Goal: Task Accomplishment & Management: Manage account settings

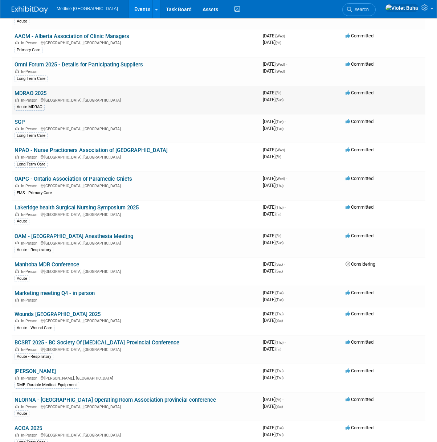
scroll to position [243, 0]
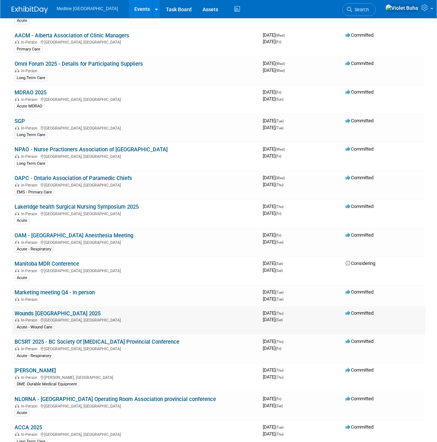
click at [39, 315] on link "Wounds [GEOGRAPHIC_DATA] 2025" at bounding box center [58, 314] width 86 height 7
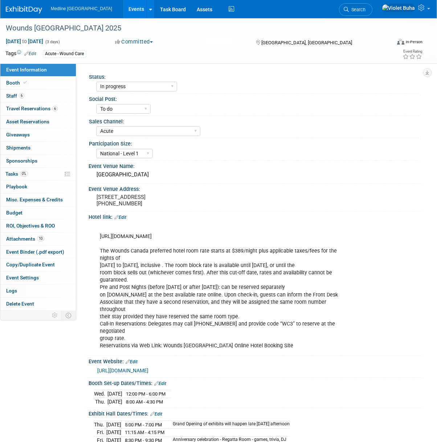
select select "In progress"
select select "To do"
select select "Acute"
select select "National - Level 1"
click at [40, 83] on link "Booth" at bounding box center [38, 83] width 76 height 13
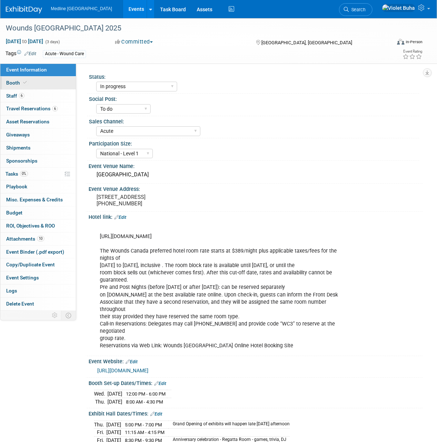
select select "3"
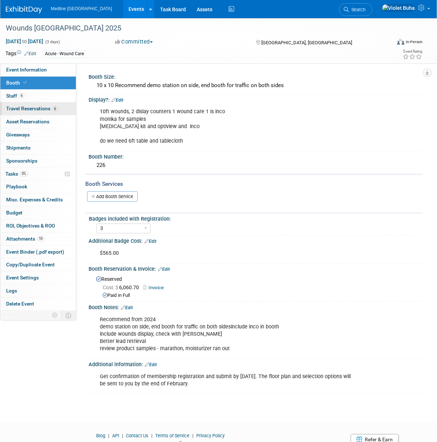
click at [34, 109] on span "Travel Reservations 6" at bounding box center [32, 109] width 52 height 6
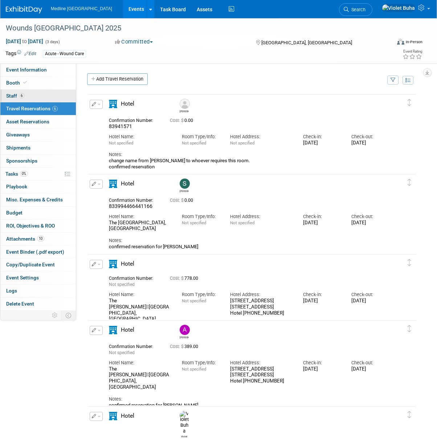
click at [39, 95] on link "6 Staff 6" at bounding box center [38, 96] width 76 height 13
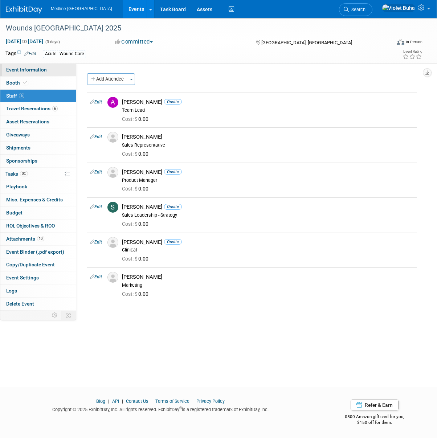
click at [53, 72] on link "Event Information" at bounding box center [38, 70] width 76 height 13
select select "In progress"
select select "To do"
select select "Acute"
select select "National - Level 1"
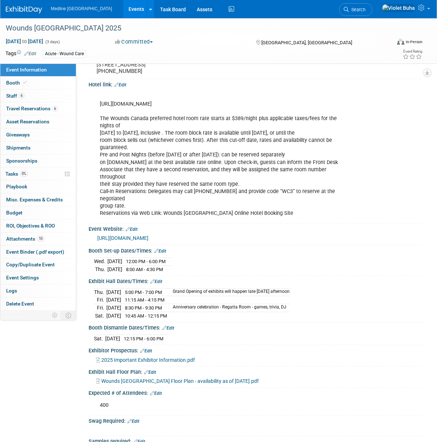
scroll to position [134, 0]
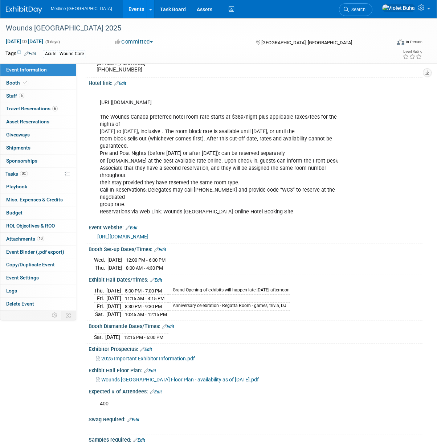
click at [249, 323] on div "Booth Dismantle Dates/Times: Edit" at bounding box center [256, 325] width 334 height 9
click at [39, 96] on link "6 Staff 6" at bounding box center [38, 96] width 76 height 13
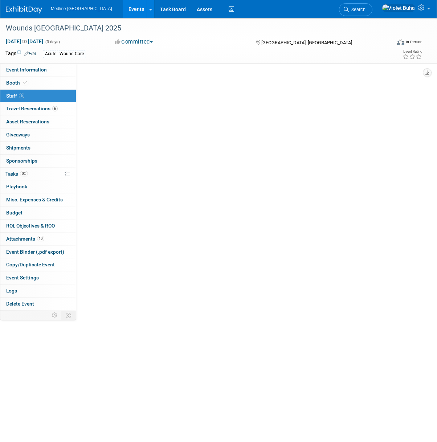
scroll to position [0, 0]
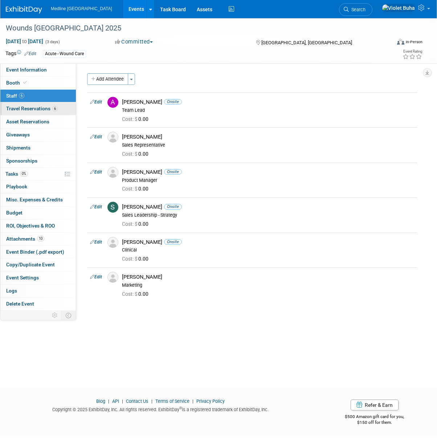
click at [36, 111] on span "Travel Reservations 6" at bounding box center [32, 109] width 52 height 6
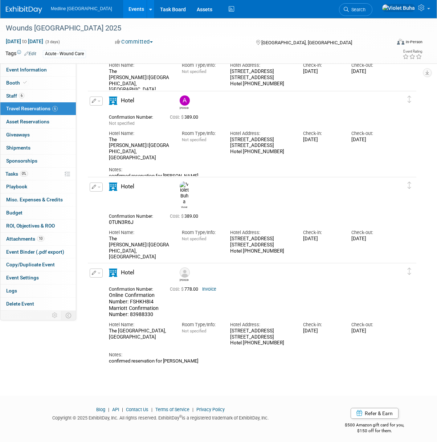
scroll to position [231, 0]
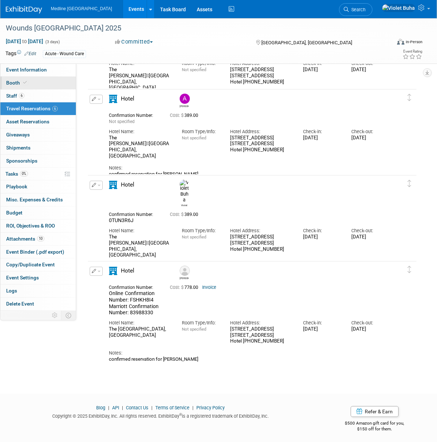
click at [34, 80] on link "Booth" at bounding box center [38, 83] width 76 height 13
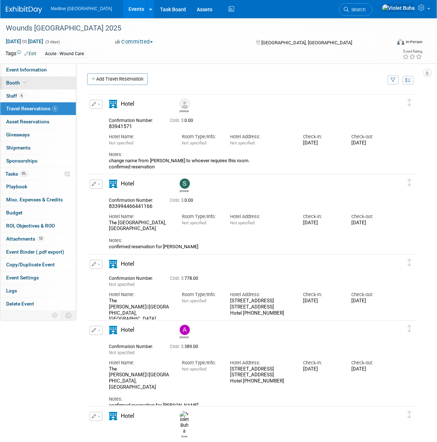
select select "3"
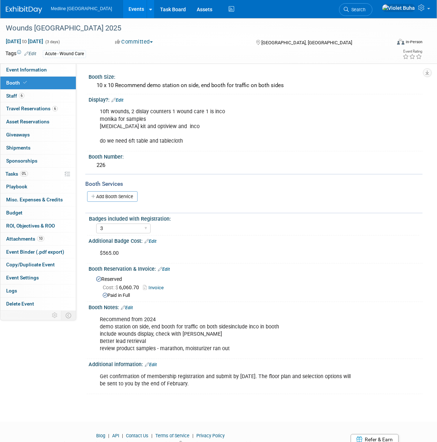
click at [202, 143] on div "10ft wounds, 2 dislay counters 1 wound care 1 is inco monika for samples diabet…" at bounding box center [225, 127] width 261 height 44
click at [197, 141] on div "10ft wounds, 2 dislay counters 1 wound care 1 is inco monika for samples diabet…" at bounding box center [225, 127] width 261 height 44
click at [189, 141] on div "10ft wounds, 2 dislay counters 1 wound care 1 is inco monika for samples diabet…" at bounding box center [225, 127] width 261 height 44
click at [120, 99] on link "Edit" at bounding box center [118, 100] width 12 height 5
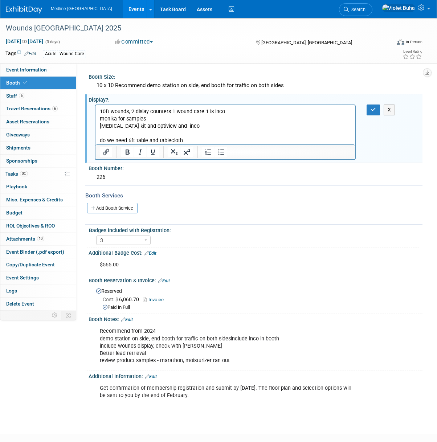
click at [193, 140] on p "10ft wounds, 2 dislay counters 1 wound care 1 is inco monika for samples diabet…" at bounding box center [225, 126] width 251 height 36
click at [371, 108] on icon "button" at bounding box center [373, 109] width 5 height 5
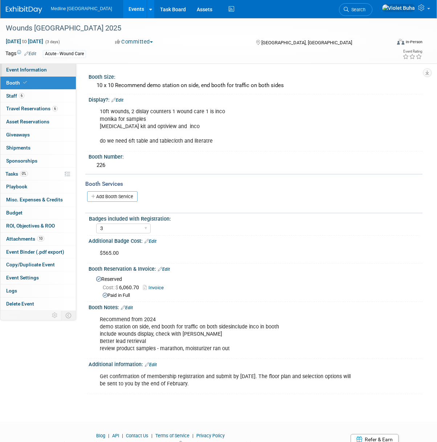
click at [29, 72] on span "Event Information" at bounding box center [26, 70] width 41 height 6
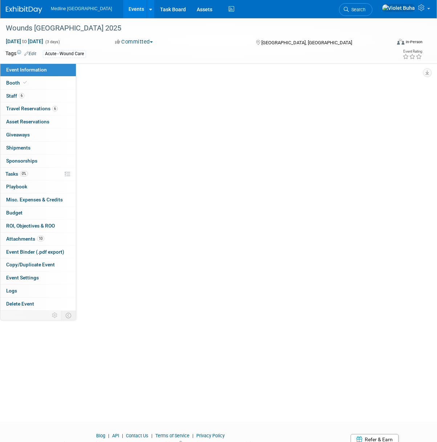
select select "In progress"
select select "To do"
select select "Acute"
select select "National - Level 1"
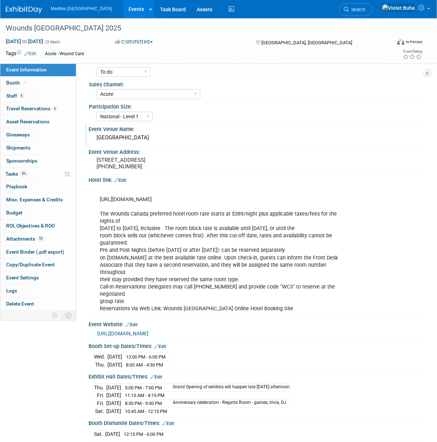
scroll to position [54, 0]
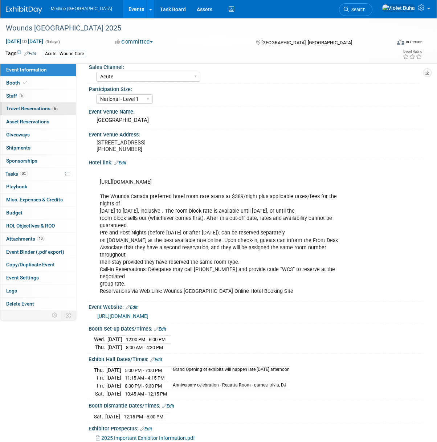
click at [41, 110] on span "Travel Reservations 6" at bounding box center [32, 109] width 52 height 6
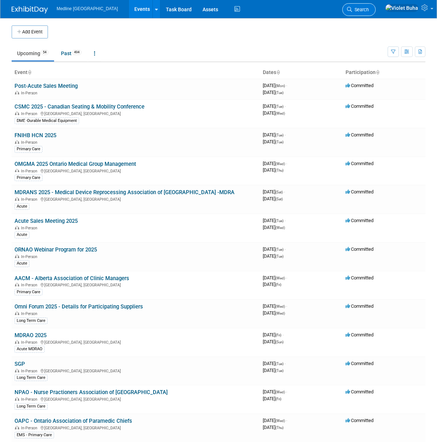
click at [369, 11] on span "Search" at bounding box center [360, 9] width 17 height 5
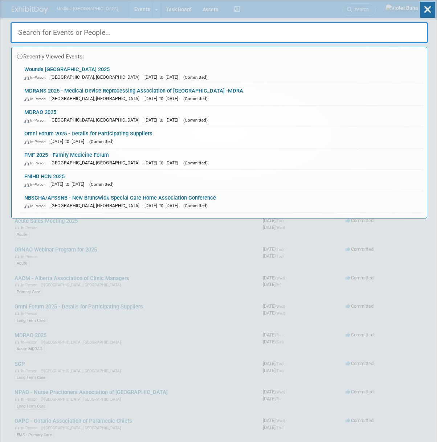
click at [91, 37] on input "text" at bounding box center [220, 32] width 418 height 21
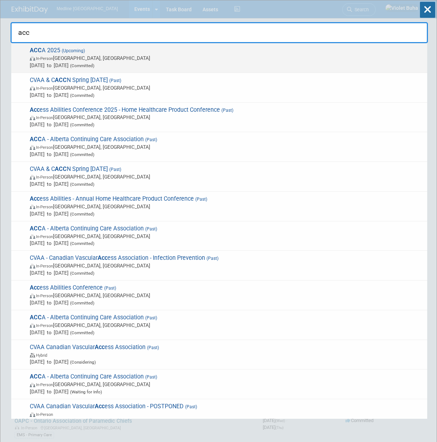
type input "acc"
click at [65, 56] on span "In-Person Edmonton, Canada" at bounding box center [227, 57] width 394 height 7
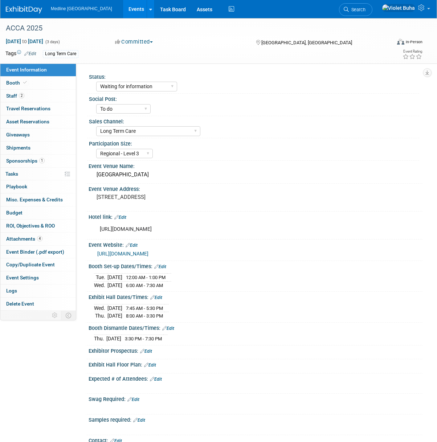
select select "Waiting for information"
select select "To do"
select select "Long Term Care"
select select "Regional - Level 3"
click at [44, 95] on link "2 Staff 2" at bounding box center [38, 96] width 76 height 13
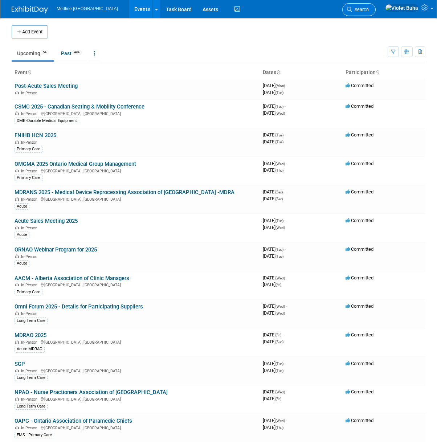
click at [352, 11] on icon at bounding box center [349, 9] width 5 height 5
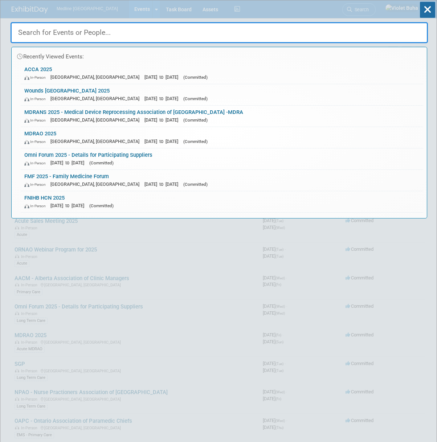
click at [120, 35] on input "text" at bounding box center [220, 32] width 418 height 21
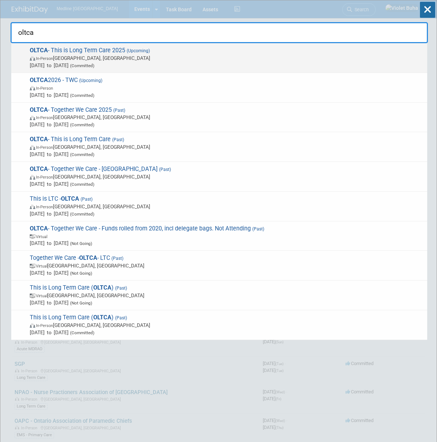
type input "oltca"
click at [121, 54] on span "OLTCA - This is Long Term Care 2025 (Upcoming) In-Person Toronto, Canada Oct 26…" at bounding box center [226, 58] width 396 height 22
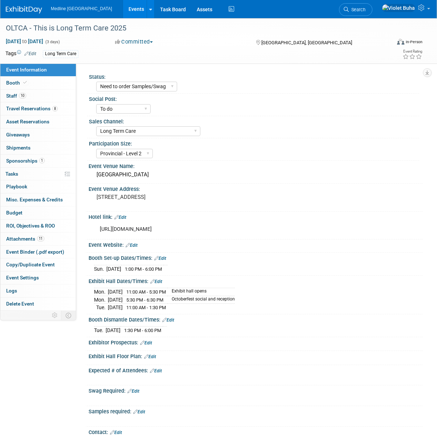
select select "Need to order Samples/Swag"
select select "To do"
select select "Long Term Care"
select select "Provincial - Level 2"
click at [36, 94] on link "10 Staff 10" at bounding box center [38, 96] width 76 height 13
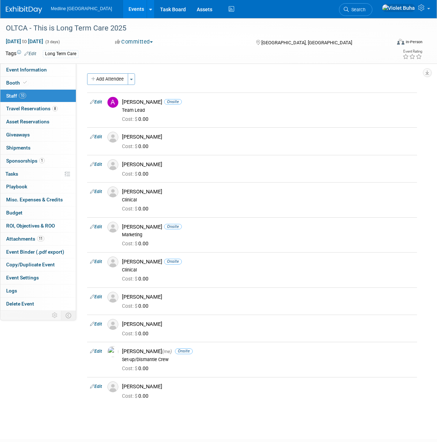
click at [205, 417] on div "OLTCA - This is Long Term Care 2025 [DATE] to [DATE] (3 days) [DATE] to [DATE] …" at bounding box center [218, 222] width 437 height 408
click at [107, 77] on button "Add Attendee" at bounding box center [107, 79] width 41 height 12
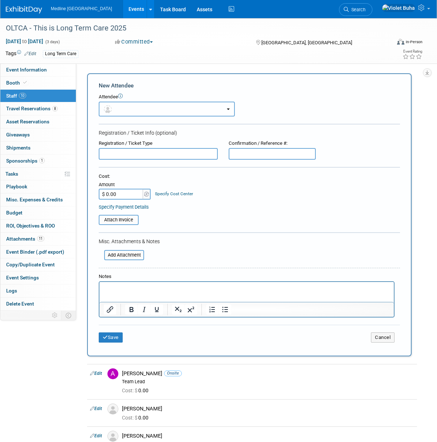
click at [133, 109] on button "button" at bounding box center [167, 109] width 136 height 15
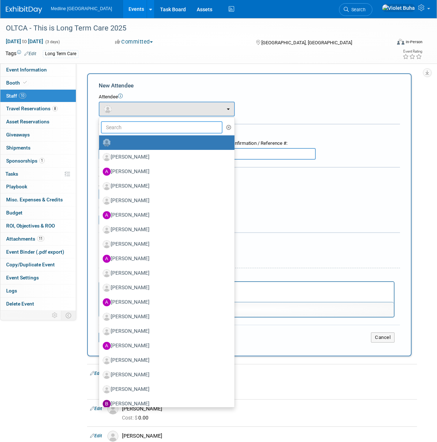
click at [129, 126] on input "text" at bounding box center [162, 127] width 122 height 12
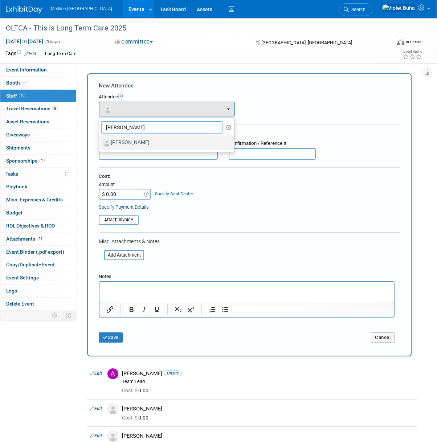
type input "[PERSON_NAME]"
click at [126, 146] on label "[PERSON_NAME]" at bounding box center [165, 143] width 125 height 12
click at [100, 144] on input "[PERSON_NAME]" at bounding box center [98, 141] width 5 height 5
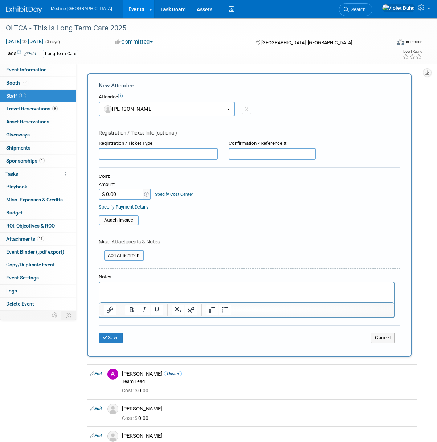
select select "8eaee795-6a2c-46a5-ac22-00b2daca30e9"
select select "4"
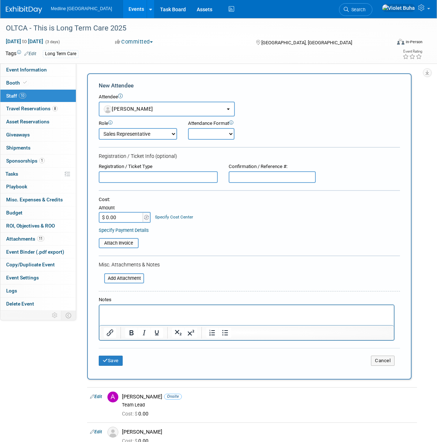
click at [227, 131] on select "Onsite Remote" at bounding box center [211, 134] width 46 height 12
select select "1"
click at [188, 128] on select "Onsite Remote" at bounding box center [211, 134] width 46 height 12
click at [117, 361] on button "Save" at bounding box center [111, 361] width 24 height 10
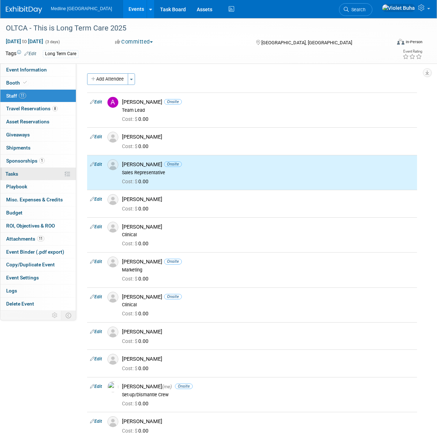
click at [23, 176] on link "0% Tasks 0%" at bounding box center [38, 174] width 76 height 13
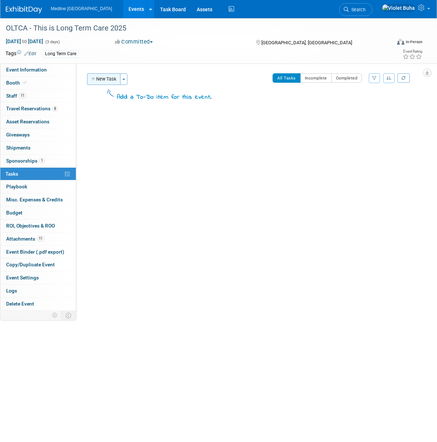
click at [114, 79] on button "New Task" at bounding box center [103, 79] width 33 height 12
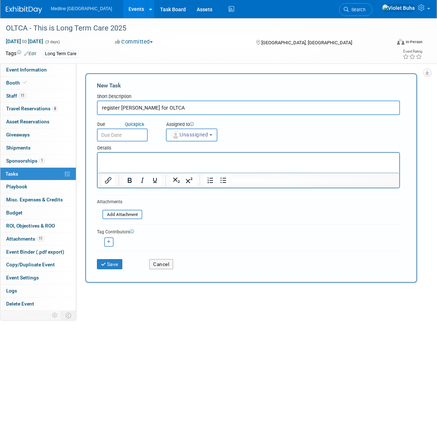
type input "register [PERSON_NAME] for OLTCA"
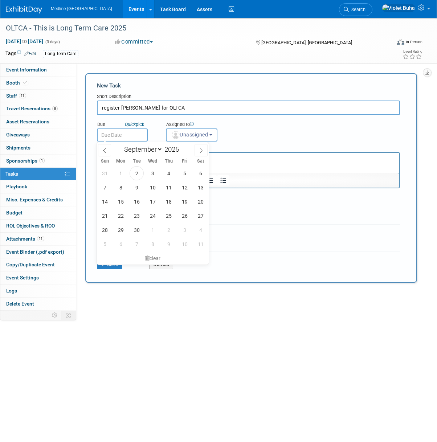
click at [143, 136] on input "text" at bounding box center [122, 135] width 51 height 13
click at [154, 176] on span "3" at bounding box center [153, 173] width 14 height 14
type input "[DATE]"
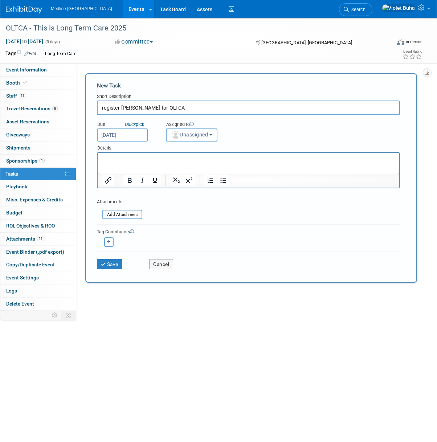
click at [196, 137] on span "Unassigned" at bounding box center [189, 135] width 37 height 6
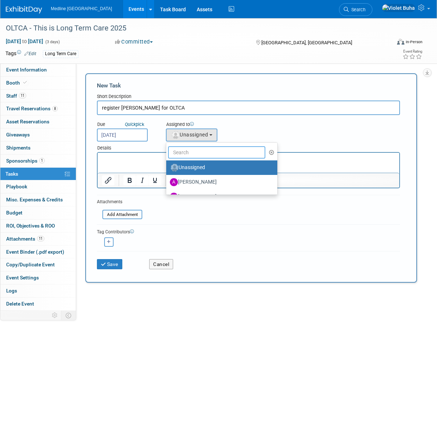
click at [196, 154] on input "text" at bounding box center [216, 152] width 97 height 12
type input "Violet"
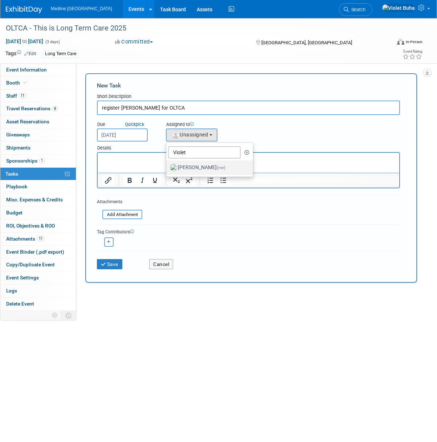
click at [192, 166] on label "[PERSON_NAME] (me)" at bounding box center [208, 168] width 76 height 12
click at [167, 166] on input "[PERSON_NAME] (me)" at bounding box center [165, 167] width 5 height 5
select select "83b9ebe3-1f55-4182-aebd-dfdf9a1e5ee7"
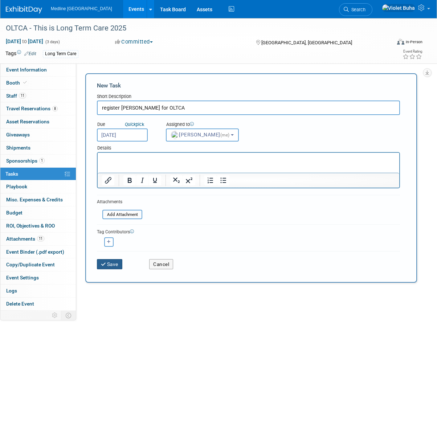
click at [114, 263] on button "Save" at bounding box center [109, 264] width 25 height 10
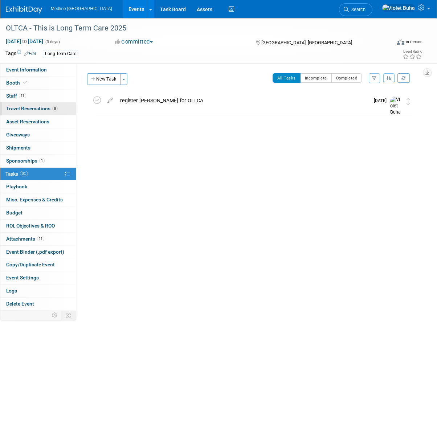
click at [44, 109] on span "Travel Reservations 8" at bounding box center [32, 109] width 52 height 6
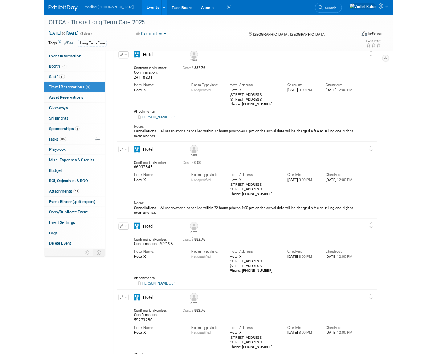
scroll to position [99, 0]
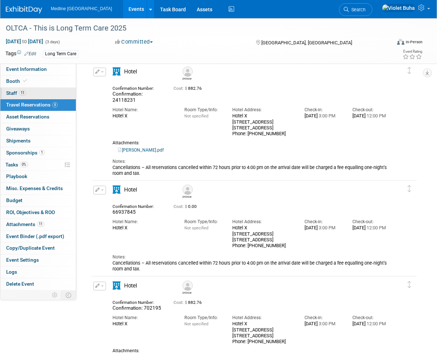
click at [33, 92] on link "11 Staff 11" at bounding box center [38, 94] width 76 height 12
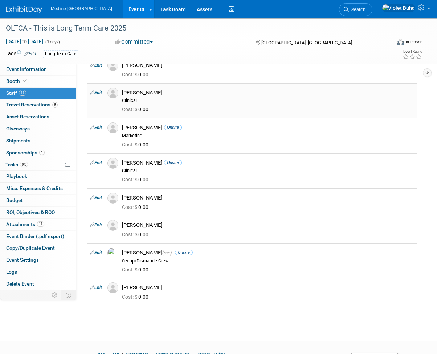
scroll to position [136, 0]
